Goal: Download file/media

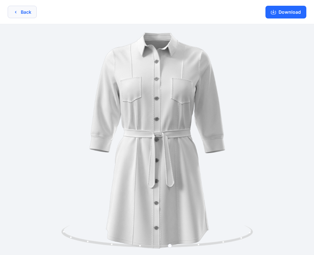
click at [19, 15] on button "Back" at bounding box center [22, 12] width 29 height 12
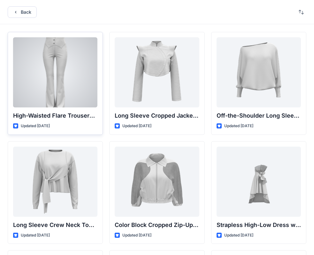
click at [61, 69] on div at bounding box center [55, 72] width 84 height 70
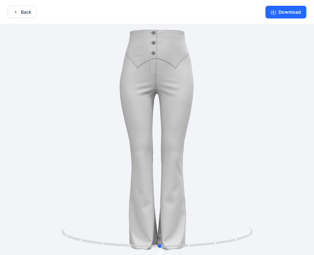
drag, startPoint x: 158, startPoint y: 248, endPoint x: 220, endPoint y: 161, distance: 107.3
click at [162, 246] on icon at bounding box center [157, 238] width 193 height 24
click at [281, 10] on button "Download" at bounding box center [285, 12] width 41 height 13
click at [20, 9] on button "Back" at bounding box center [22, 12] width 29 height 12
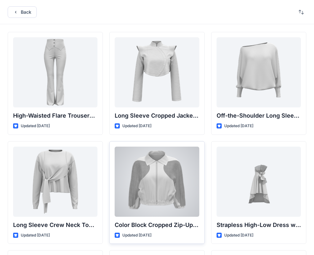
scroll to position [32, 0]
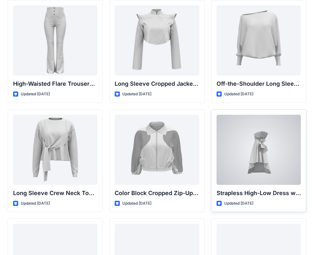
click at [274, 174] on div at bounding box center [258, 150] width 84 height 70
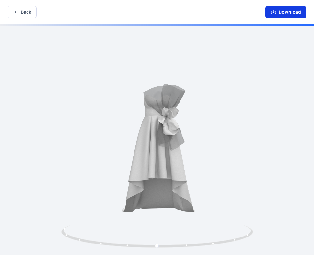
click at [280, 13] on button "Download" at bounding box center [285, 12] width 41 height 13
